Goal: Information Seeking & Learning: Learn about a topic

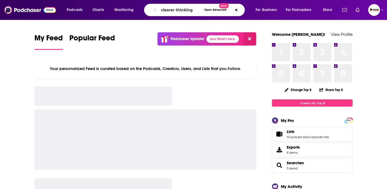
type input "clearer thinking"
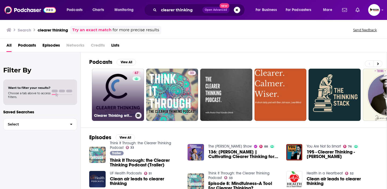
click at [123, 86] on link "67 Clearer Thinking with [PERSON_NAME]" at bounding box center [118, 95] width 52 height 52
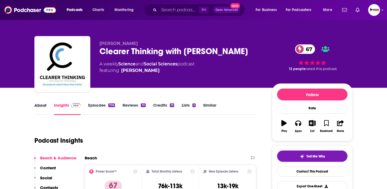
click at [47, 103] on div "About" at bounding box center [44, 108] width 20 height 12
click at [43, 103] on link "About" at bounding box center [40, 108] width 12 height 12
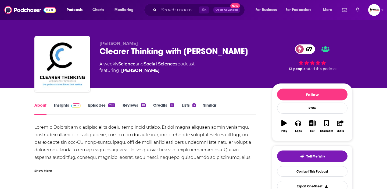
click at [46, 169] on div "Show More" at bounding box center [42, 169] width 17 height 5
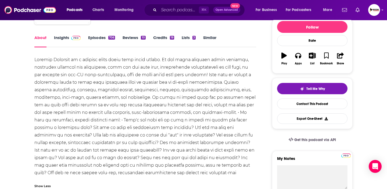
scroll to position [61, 0]
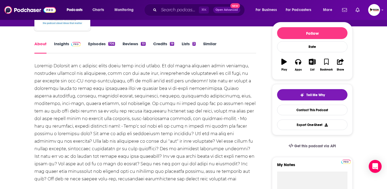
click at [60, 48] on link "Insights" at bounding box center [67, 47] width 27 height 12
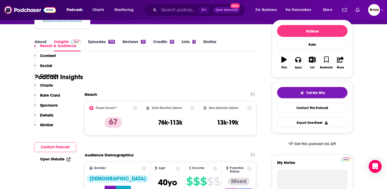
scroll to position [99, 0]
